Goal: Task Accomplishment & Management: Manage account settings

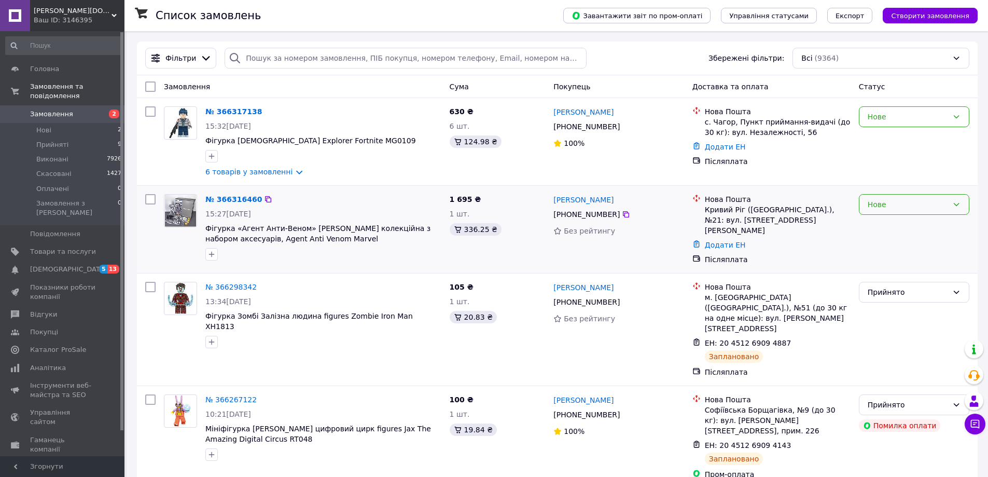
click at [959, 204] on icon at bounding box center [957, 204] width 8 height 8
click at [930, 229] on li "Прийнято" at bounding box center [914, 227] width 109 height 19
click at [953, 117] on icon at bounding box center [957, 117] width 8 height 8
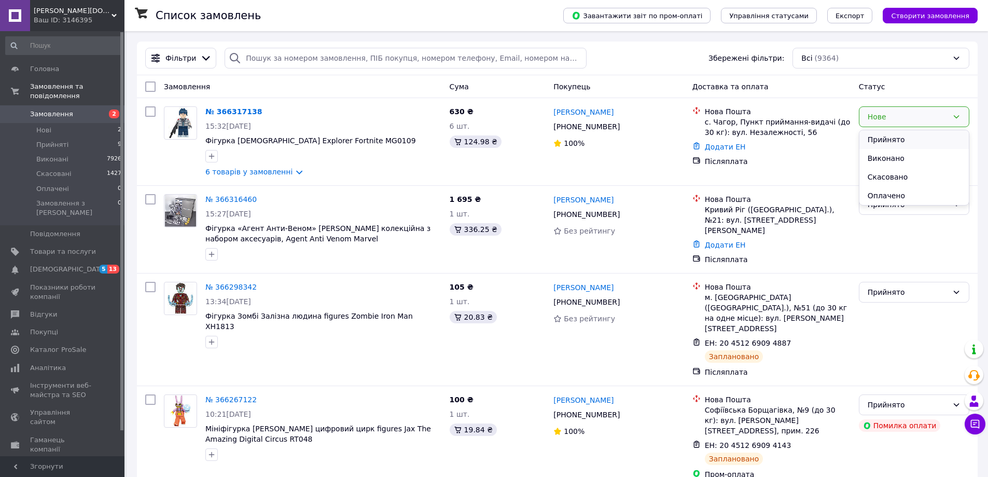
click at [919, 143] on li "Прийнято" at bounding box center [914, 139] width 109 height 19
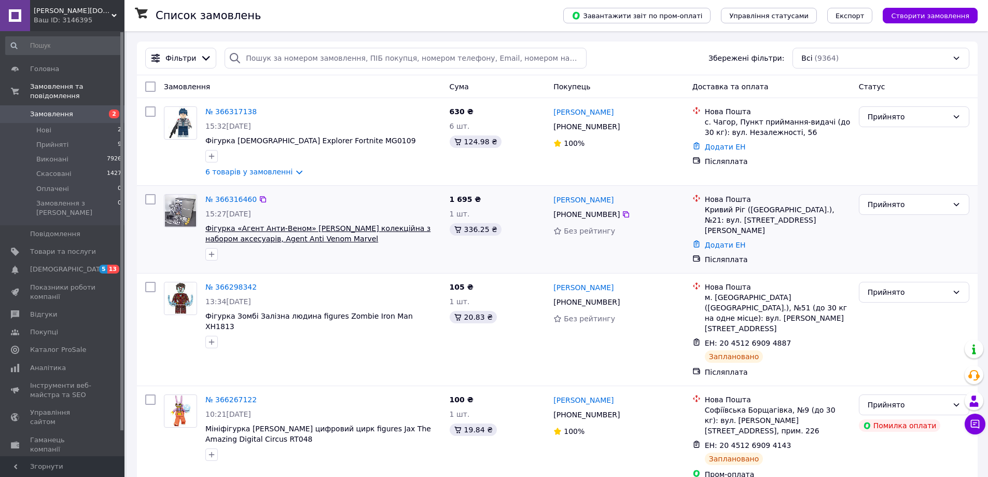
click at [338, 231] on span "Фігурка «Агент Анти-Веном» Марвел колекційна з набором аксесуарів, Agent Anti V…" at bounding box center [317, 233] width 225 height 19
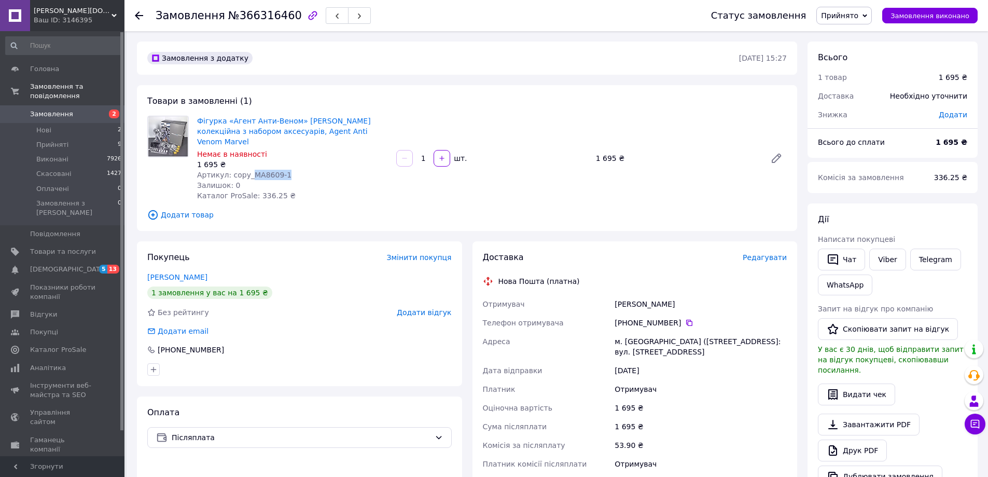
drag, startPoint x: 290, startPoint y: 164, endPoint x: 247, endPoint y: 161, distance: 42.2
click at [247, 170] on div "Артикул: copy_MA8609-1" at bounding box center [292, 175] width 191 height 10
copy span "MA8609-1"
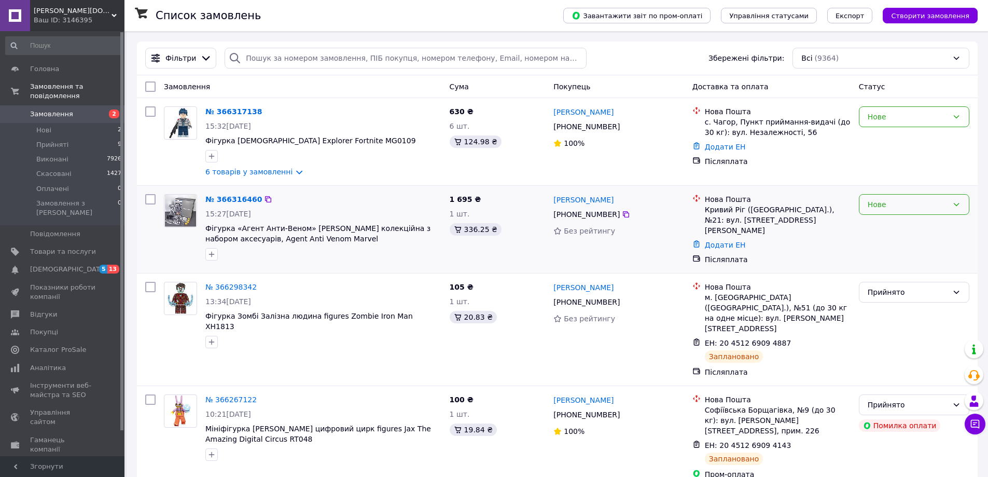
click at [960, 205] on icon at bounding box center [957, 204] width 8 height 8
click at [914, 263] on li "Скасовано" at bounding box center [914, 264] width 109 height 19
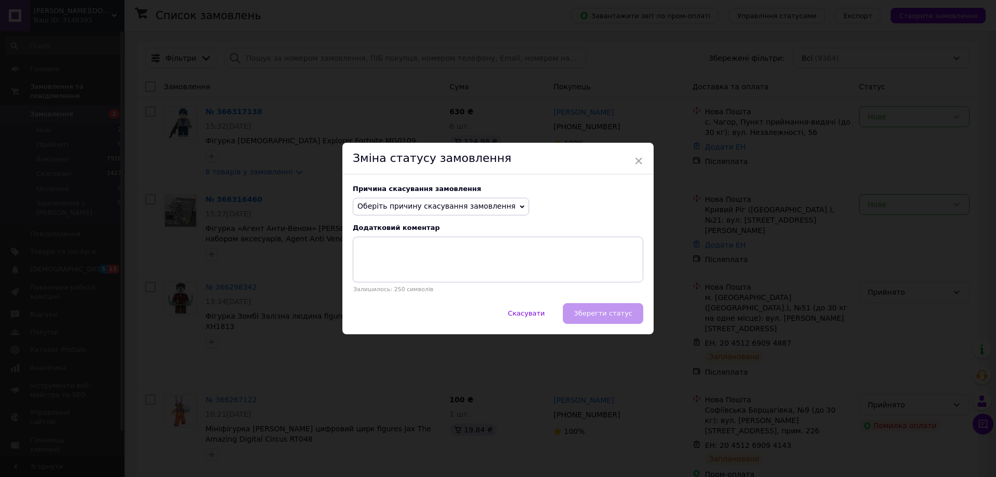
click at [520, 208] on icon at bounding box center [522, 206] width 5 height 5
click at [405, 229] on li "Немає в наявності" at bounding box center [440, 226] width 175 height 15
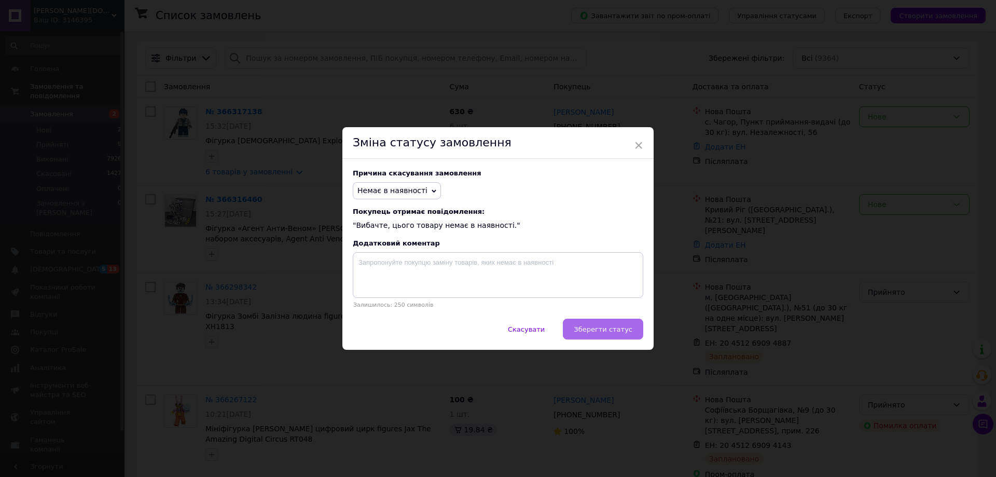
click at [620, 333] on span "Зберегти статус" at bounding box center [603, 329] width 59 height 8
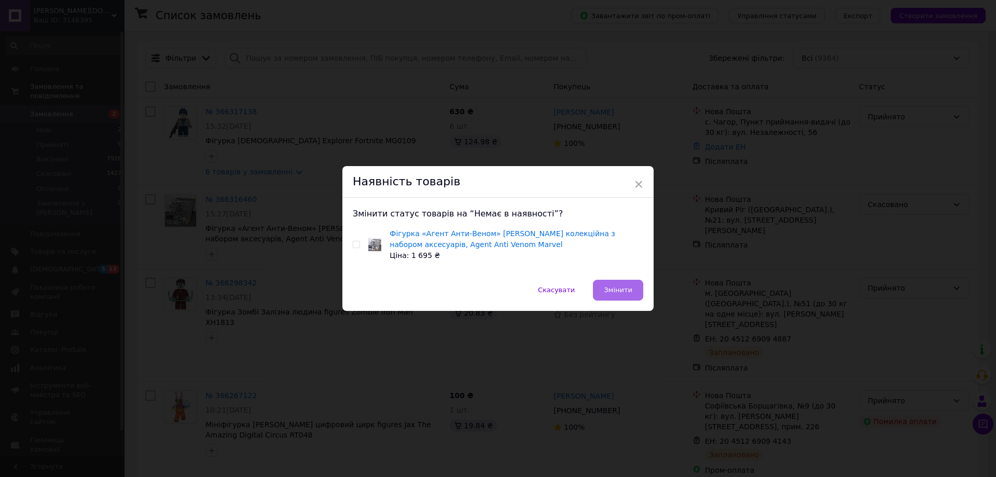
click at [622, 297] on button "Змінити" at bounding box center [618, 290] width 50 height 21
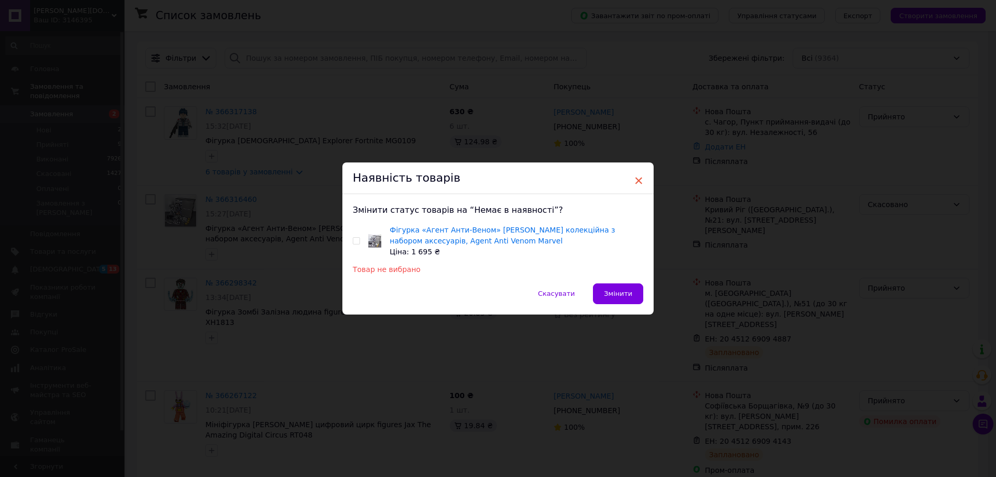
click at [638, 181] on span "×" at bounding box center [638, 181] width 9 height 18
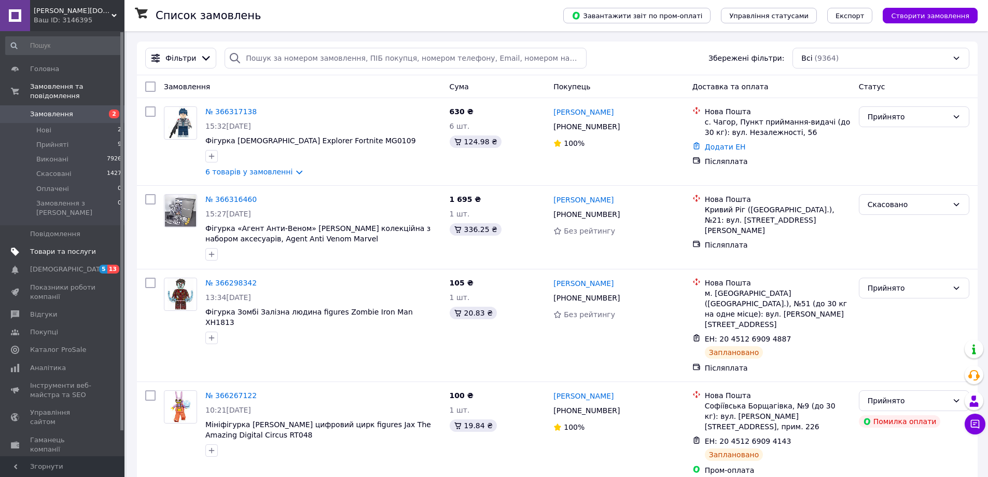
click at [47, 247] on span "Товари та послуги" at bounding box center [63, 251] width 66 height 9
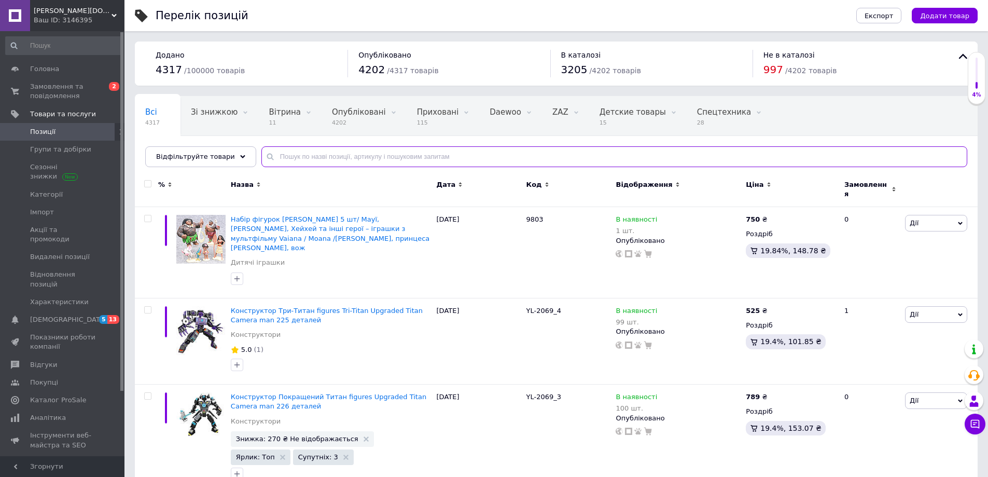
paste input "MA8609-1"
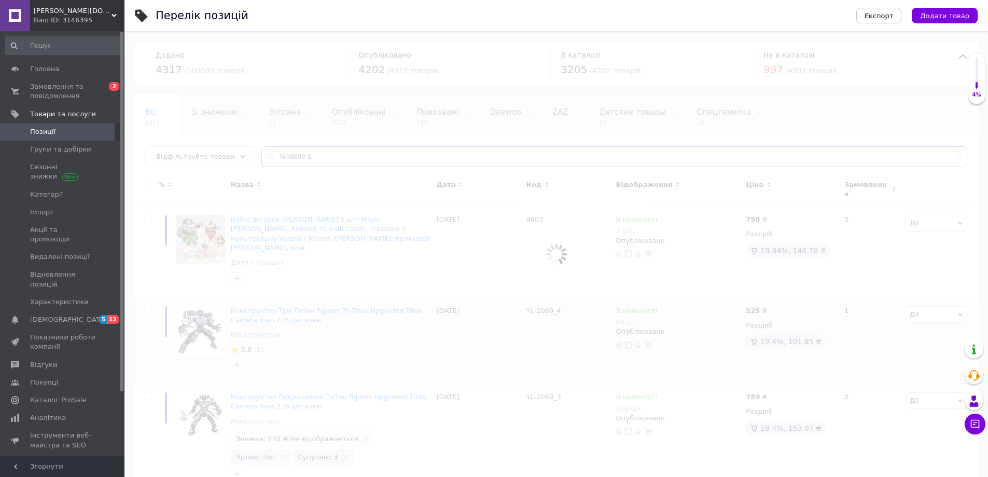
type input "MA8609-1"
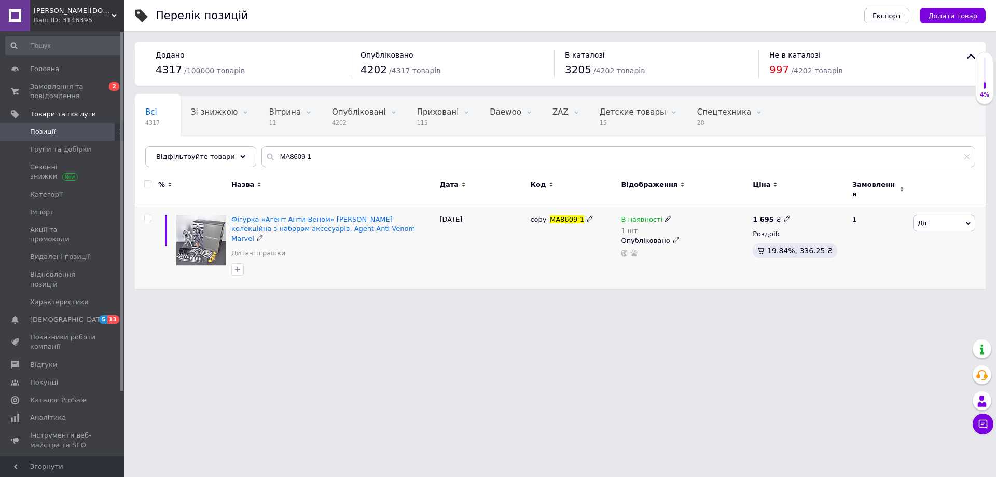
click at [665, 216] on use at bounding box center [668, 219] width 6 height 6
click at [685, 226] on li "Немає в наявності" at bounding box center [725, 233] width 99 height 15
click at [700, 243] on input "1" at bounding box center [714, 251] width 79 height 21
type input "0"
click at [573, 299] on html "Yuliana.com.ua Ваш ID: 3146395 Сайт Yuliana.com.ua Кабінет покупця Перевірити с…" at bounding box center [498, 149] width 996 height 299
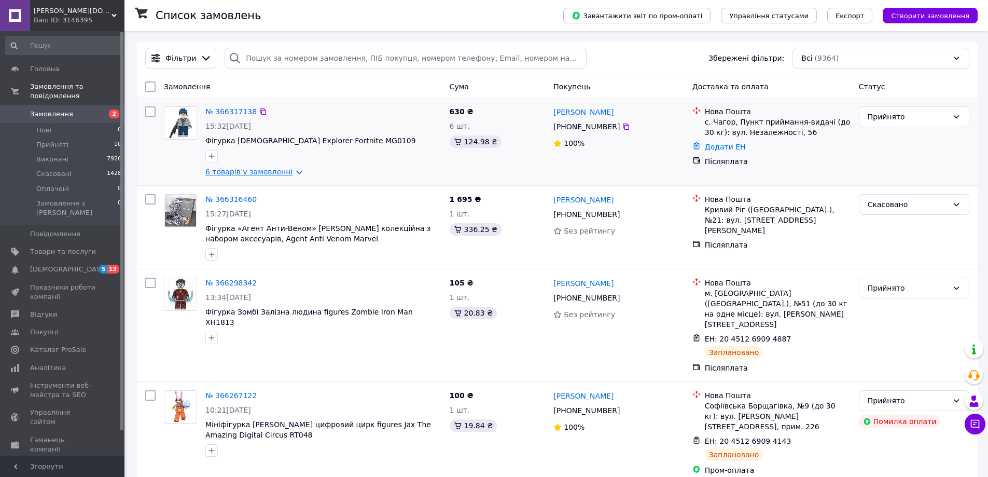
click at [285, 171] on link "6 товарів у замовленні" at bounding box center [248, 172] width 87 height 8
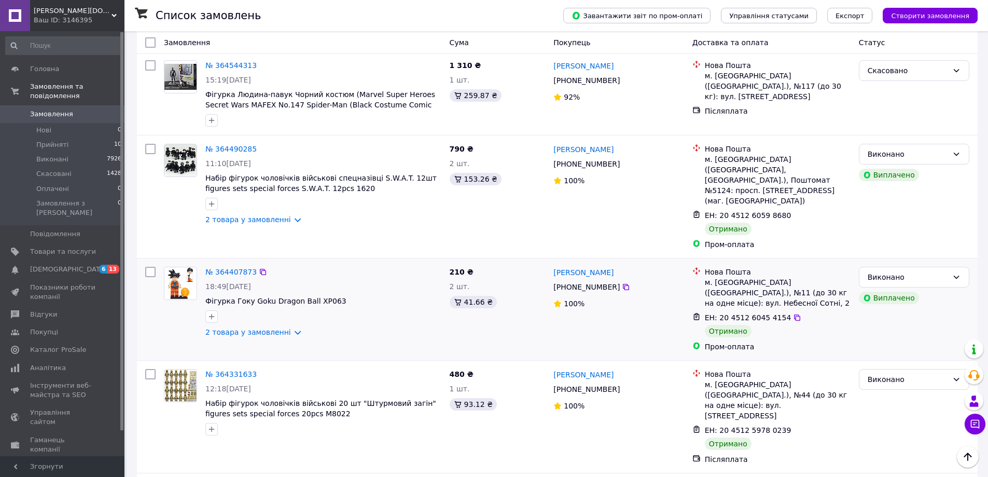
scroll to position [1511, 0]
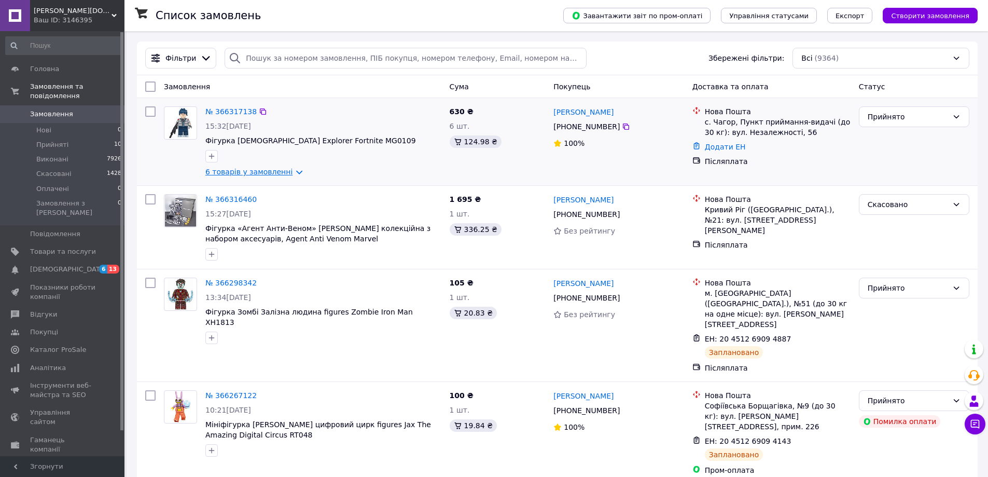
click at [288, 176] on link "6 товарів у замовленні" at bounding box center [248, 172] width 87 height 8
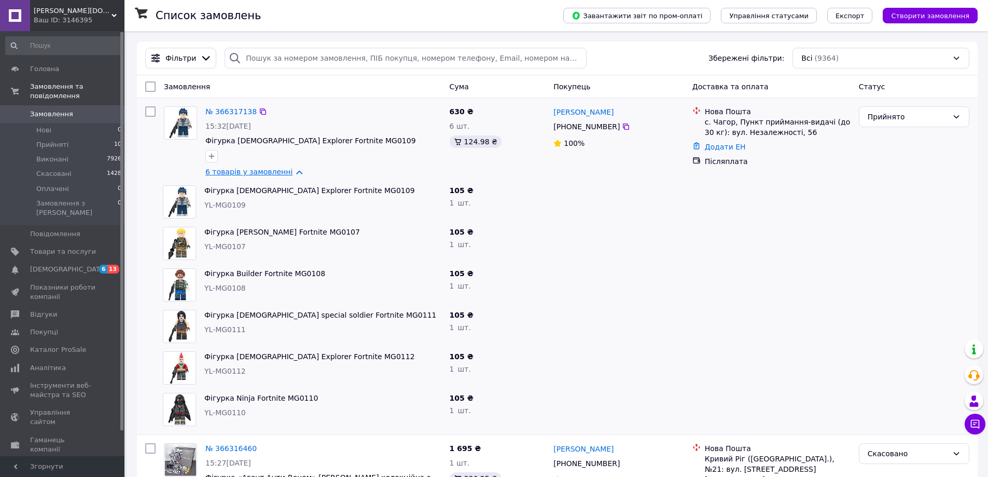
click at [288, 172] on link "6 товарів у замовленні" at bounding box center [248, 172] width 87 height 8
